Goal: Book appointment/travel/reservation

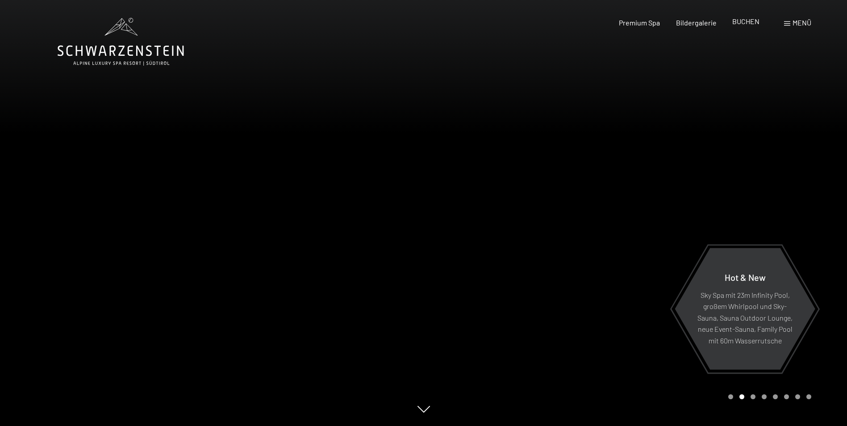
click at [738, 24] on span "BUCHEN" at bounding box center [745, 21] width 27 height 8
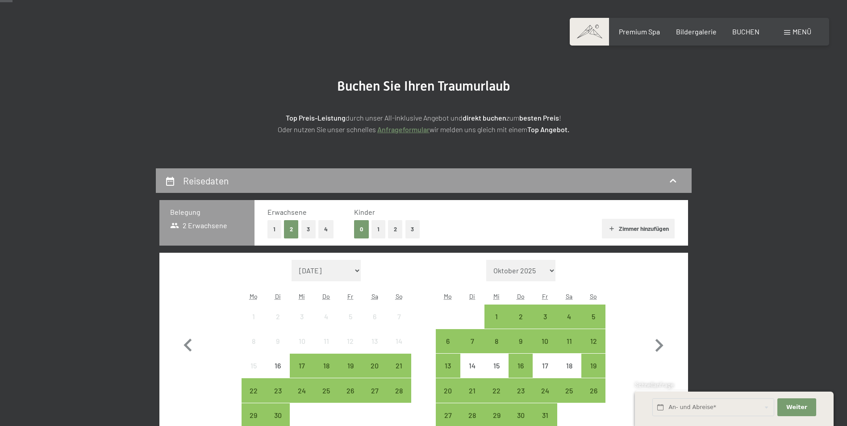
scroll to position [89, 0]
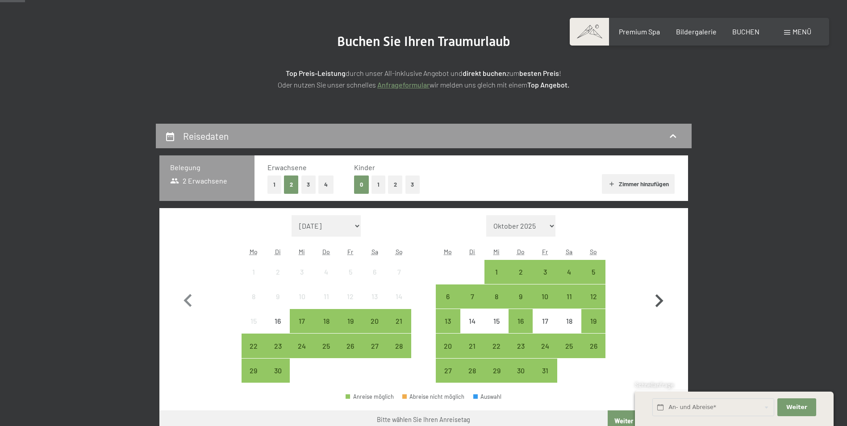
click at [658, 301] on icon "button" at bounding box center [659, 301] width 26 height 26
select select "2025-10-01"
select select "2025-11-01"
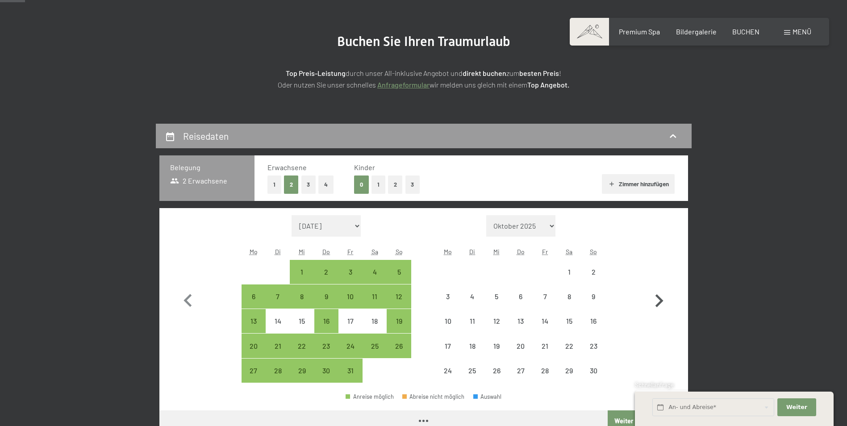
click at [658, 301] on icon "button" at bounding box center [659, 301] width 26 height 26
select select "2025-11-01"
select select "2025-12-01"
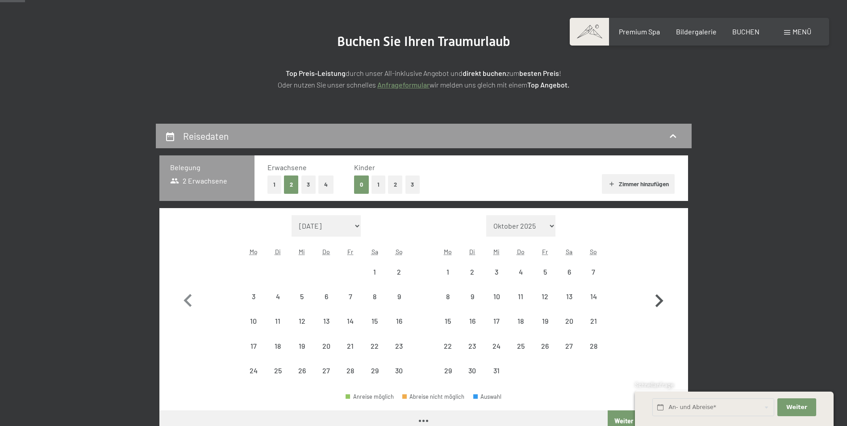
click at [658, 301] on icon "button" at bounding box center [659, 301] width 26 height 26
select select "2026-01-01"
select select "2026-02-01"
click at [658, 301] on icon "button" at bounding box center [659, 301] width 26 height 26
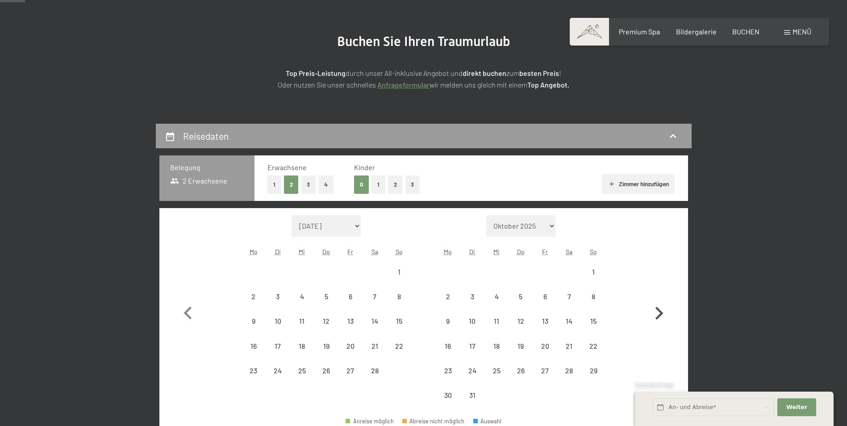
click at [658, 301] on icon "button" at bounding box center [659, 314] width 26 height 26
select select "2026-03-01"
select select "2026-04-01"
click at [658, 301] on icon "button" at bounding box center [659, 314] width 26 height 26
select select "2026-04-01"
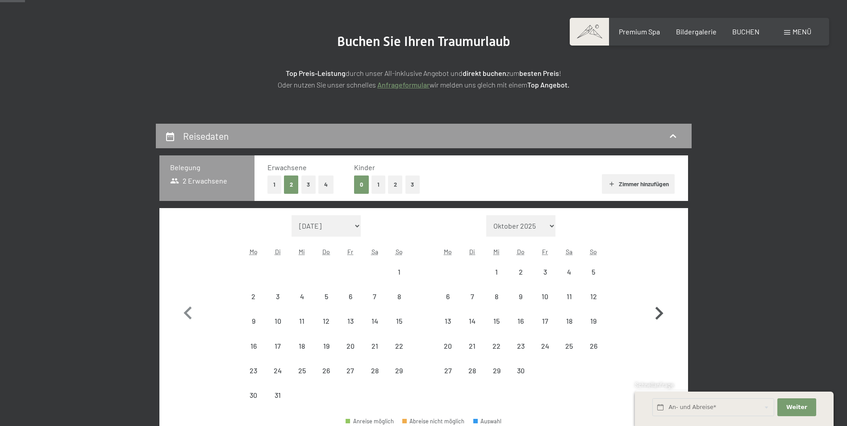
select select "2026-05-01"
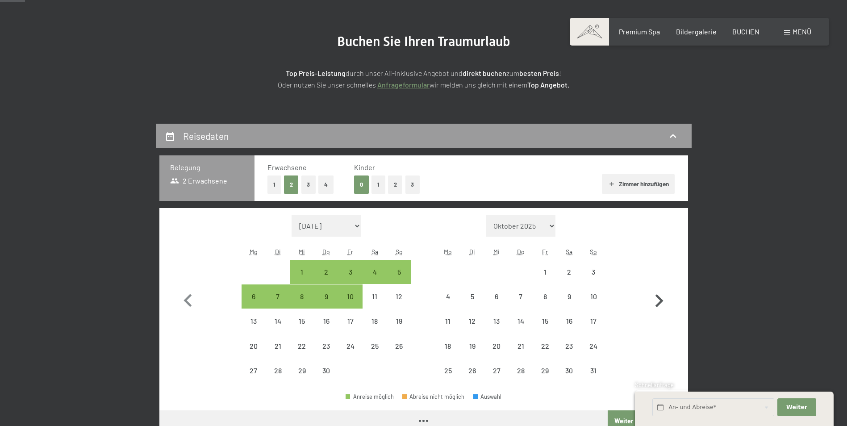
select select "2026-04-01"
select select "2026-05-01"
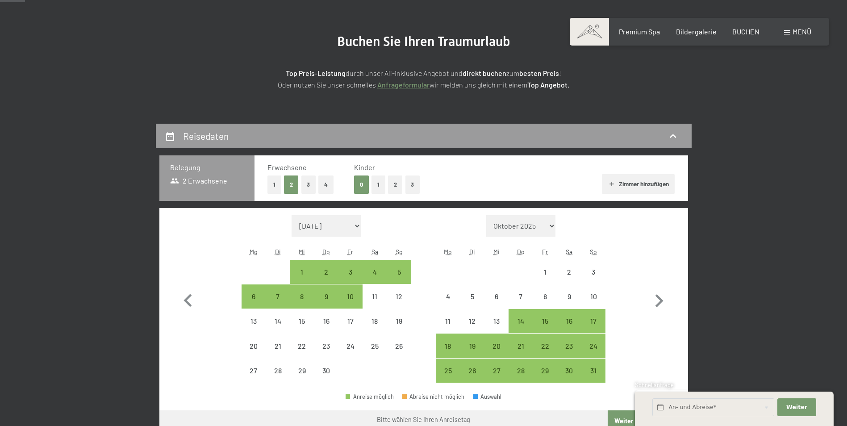
drag, startPoint x: 658, startPoint y: 301, endPoint x: 643, endPoint y: 347, distance: 48.4
click at [656, 348] on button "button" at bounding box center [659, 299] width 26 height 168
select select "2026-05-01"
select select "2026-06-01"
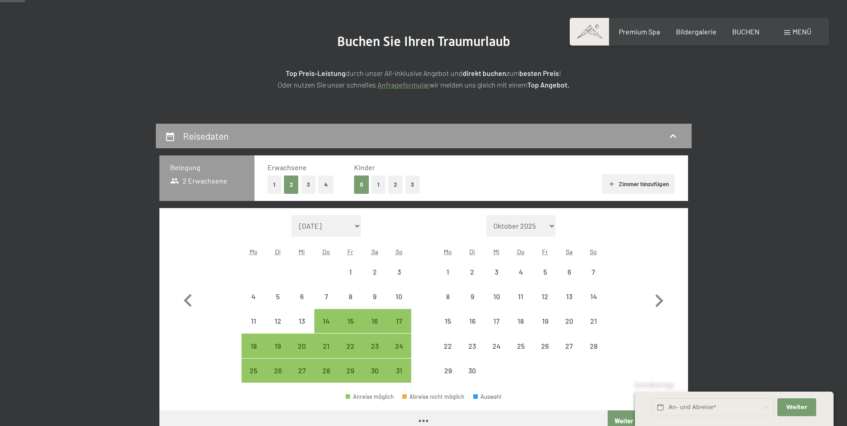
select select "2026-05-01"
select select "2026-06-01"
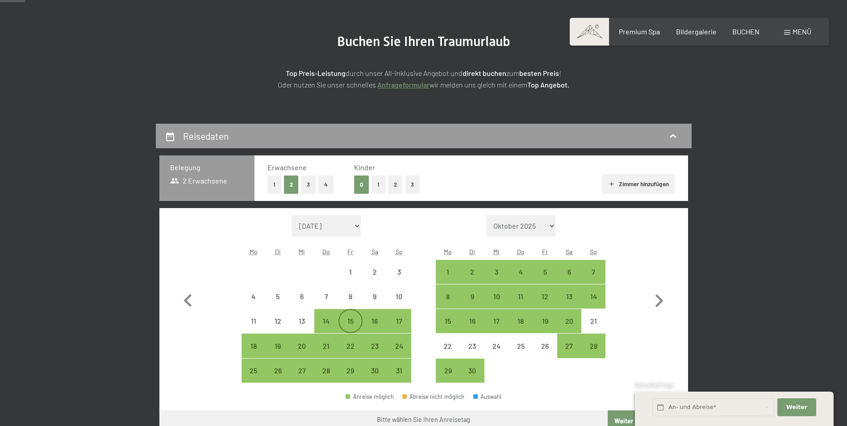
click at [350, 320] on div "15" at bounding box center [350, 329] width 22 height 22
select select "2026-05-01"
select select "2026-06-01"
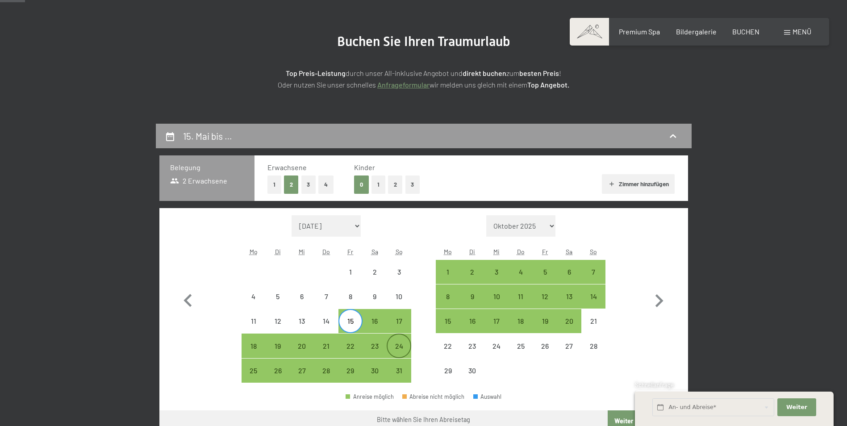
click at [403, 347] on div "24" at bounding box center [399, 354] width 22 height 22
select select "2026-05-01"
select select "2026-06-01"
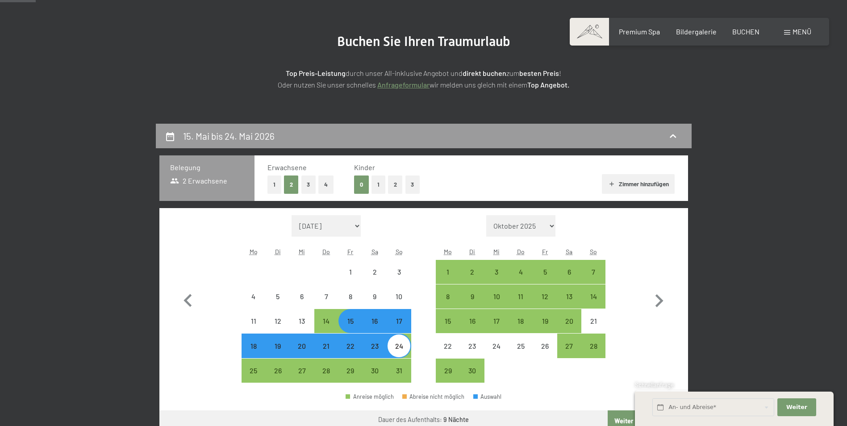
scroll to position [223, 0]
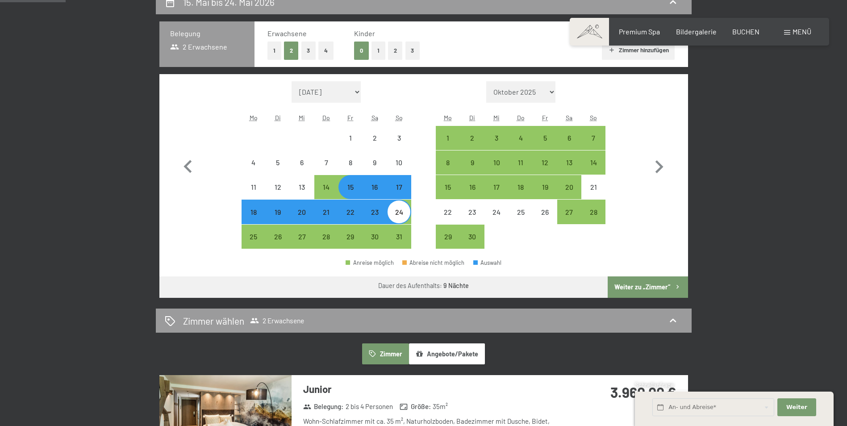
click at [647, 284] on button "Weiter zu „Zimmer“" at bounding box center [648, 286] width 80 height 21
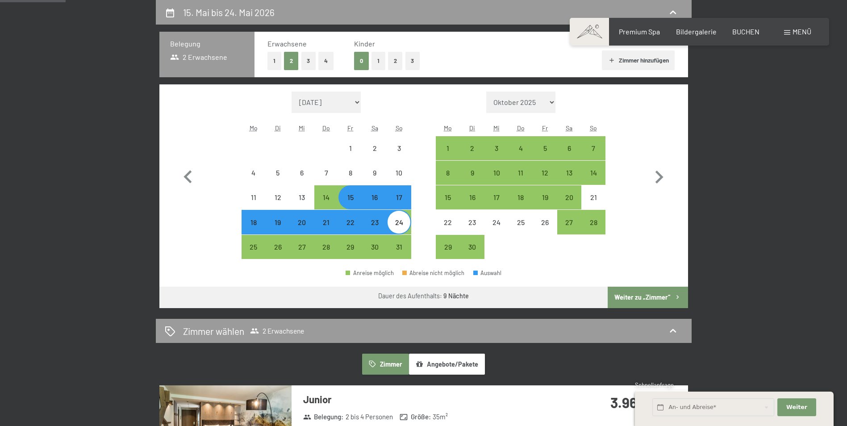
select select "2026-05-01"
select select "2026-06-01"
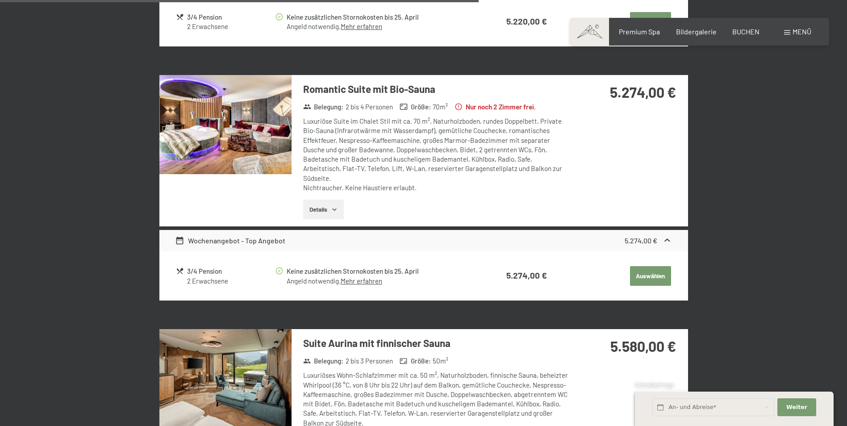
scroll to position [1508, 0]
